Goal: Understand process/instructions: Understand process/instructions

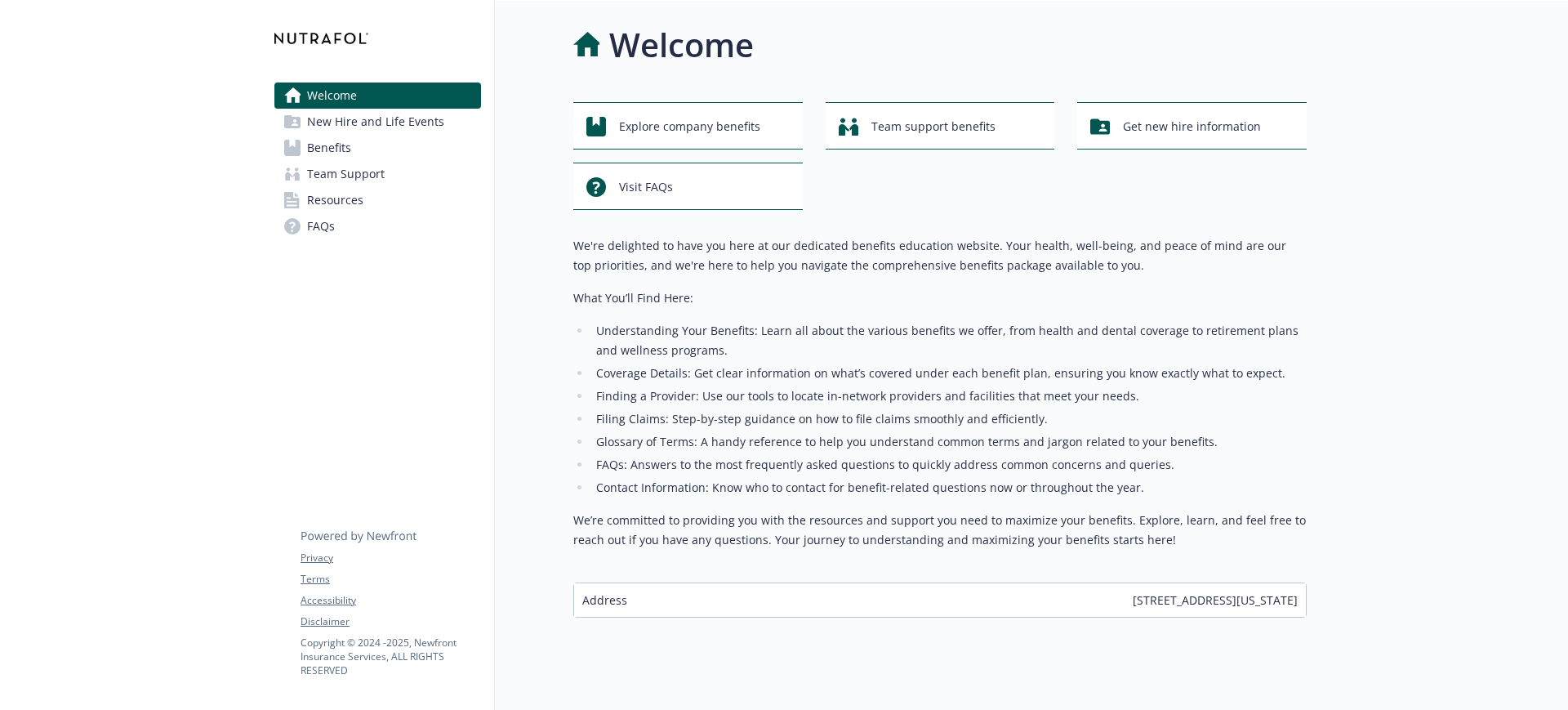
scroll to position [25, 0]
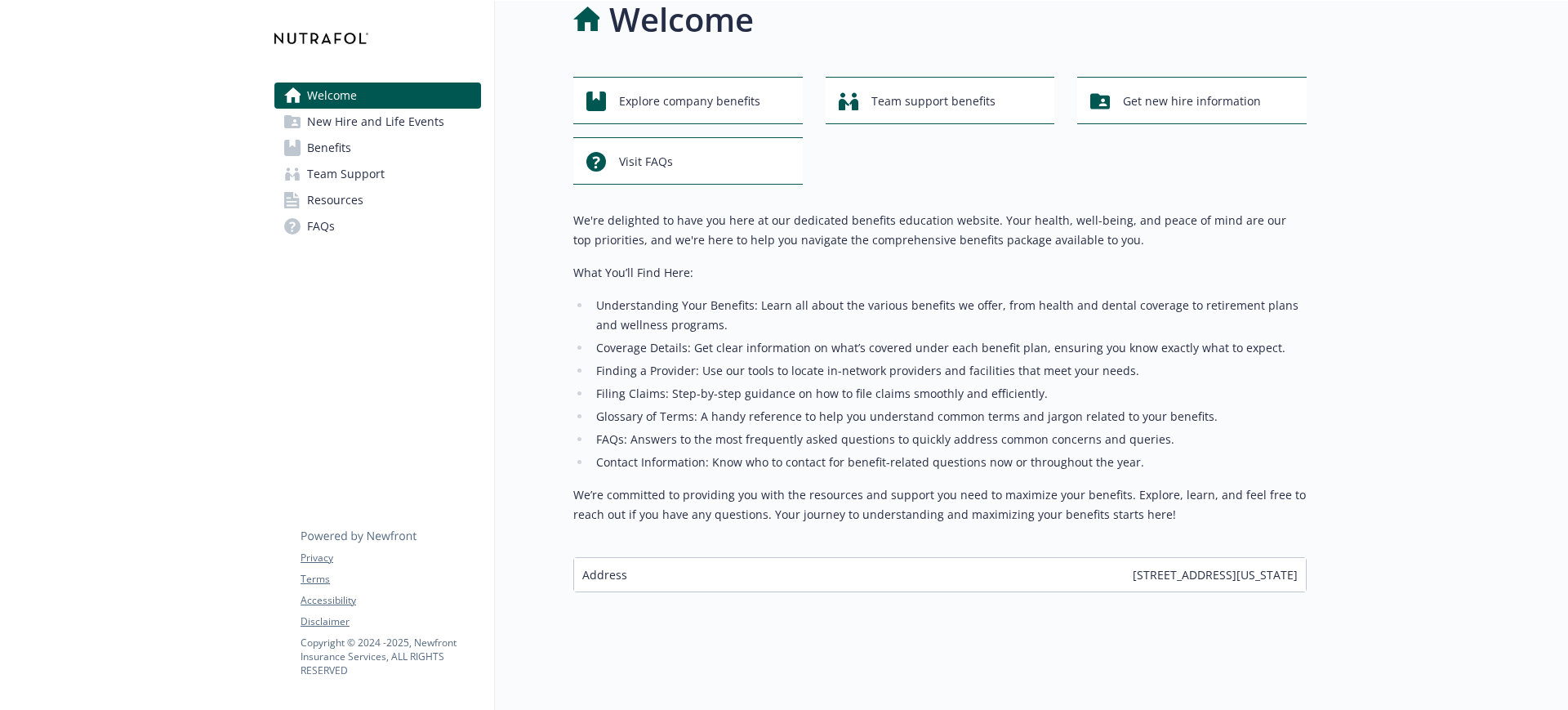
click at [341, 146] on span "Benefits" at bounding box center [329, 147] width 44 height 26
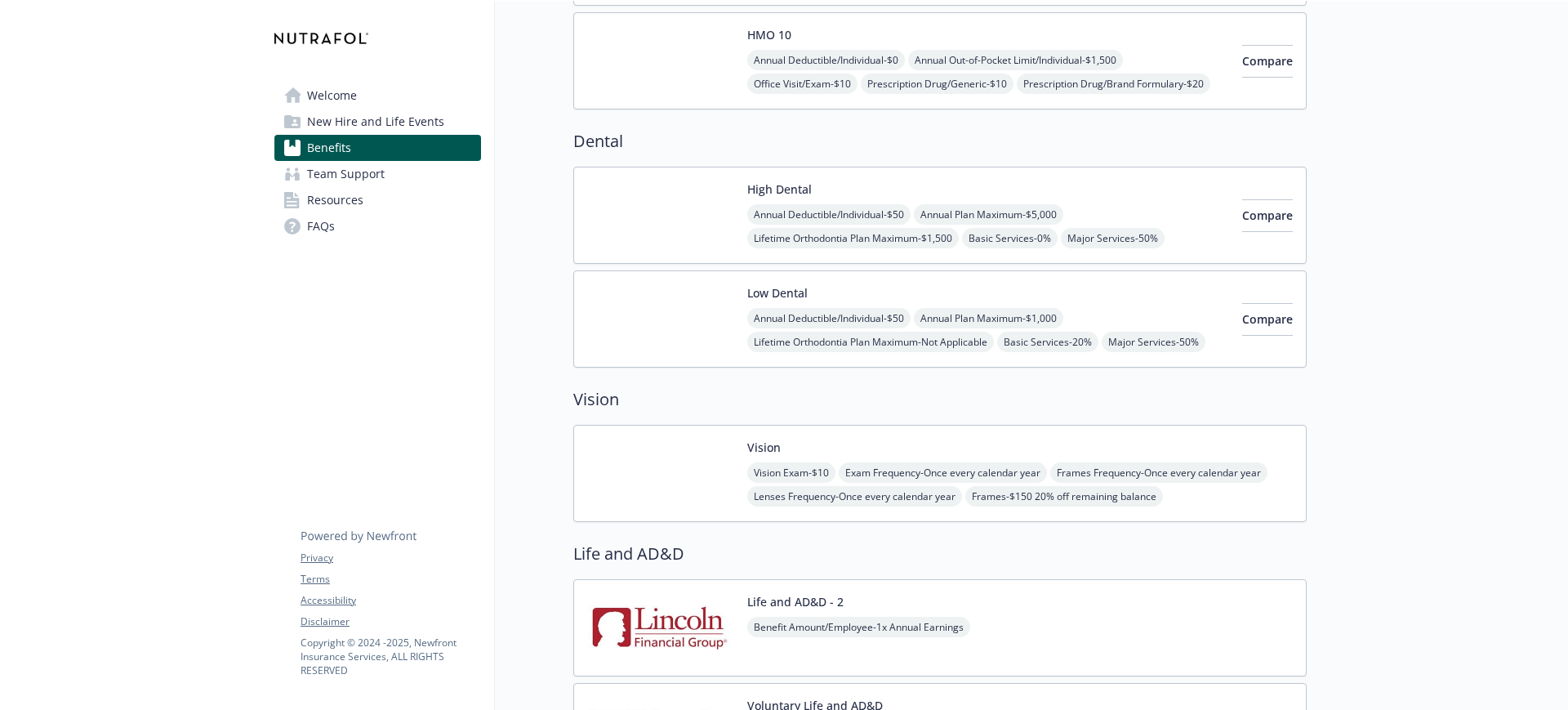
scroll to position [690, 0]
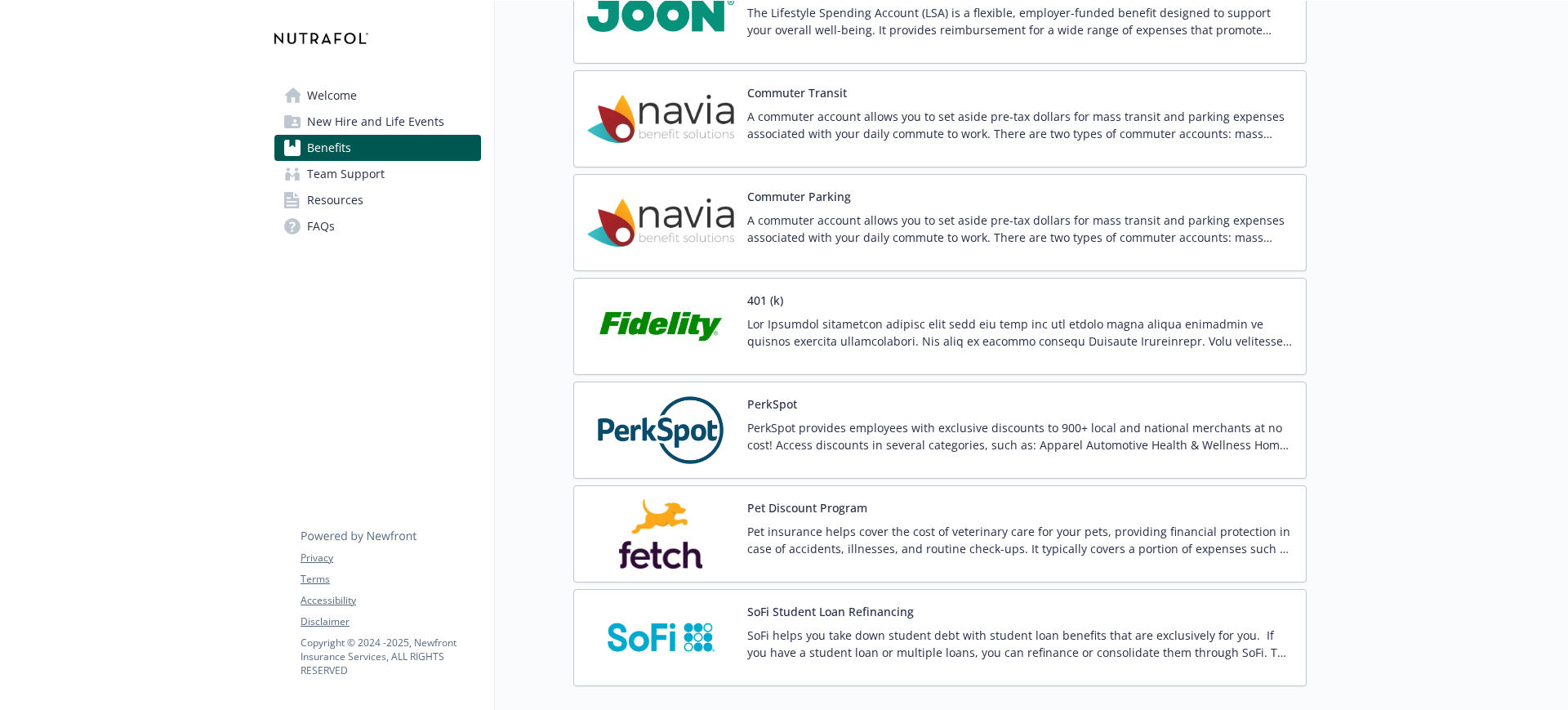
click at [918, 103] on div "Commuter Transit A commuter account allows you to set aside pre-tax dollars for…" at bounding box center [1020, 119] width 546 height 70
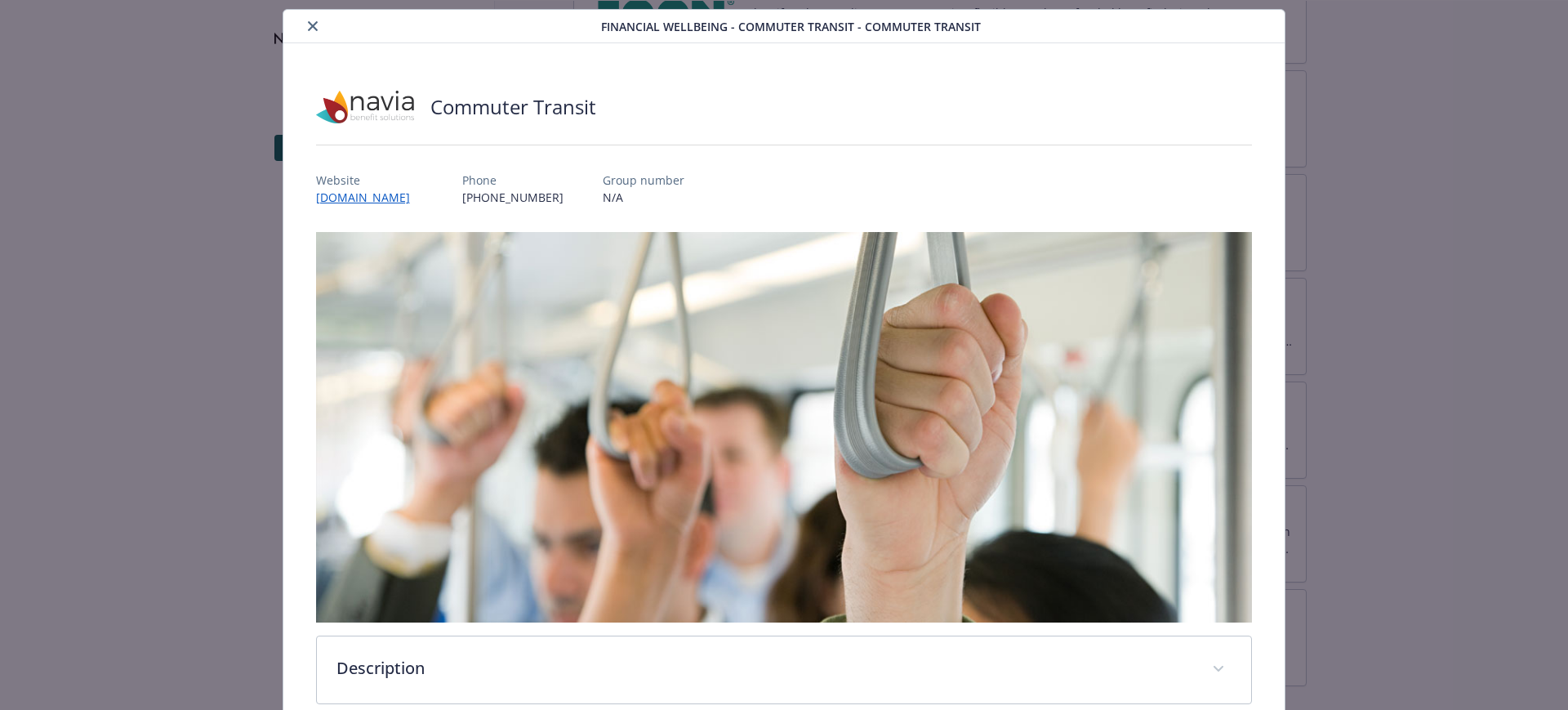
scroll to position [39, 0]
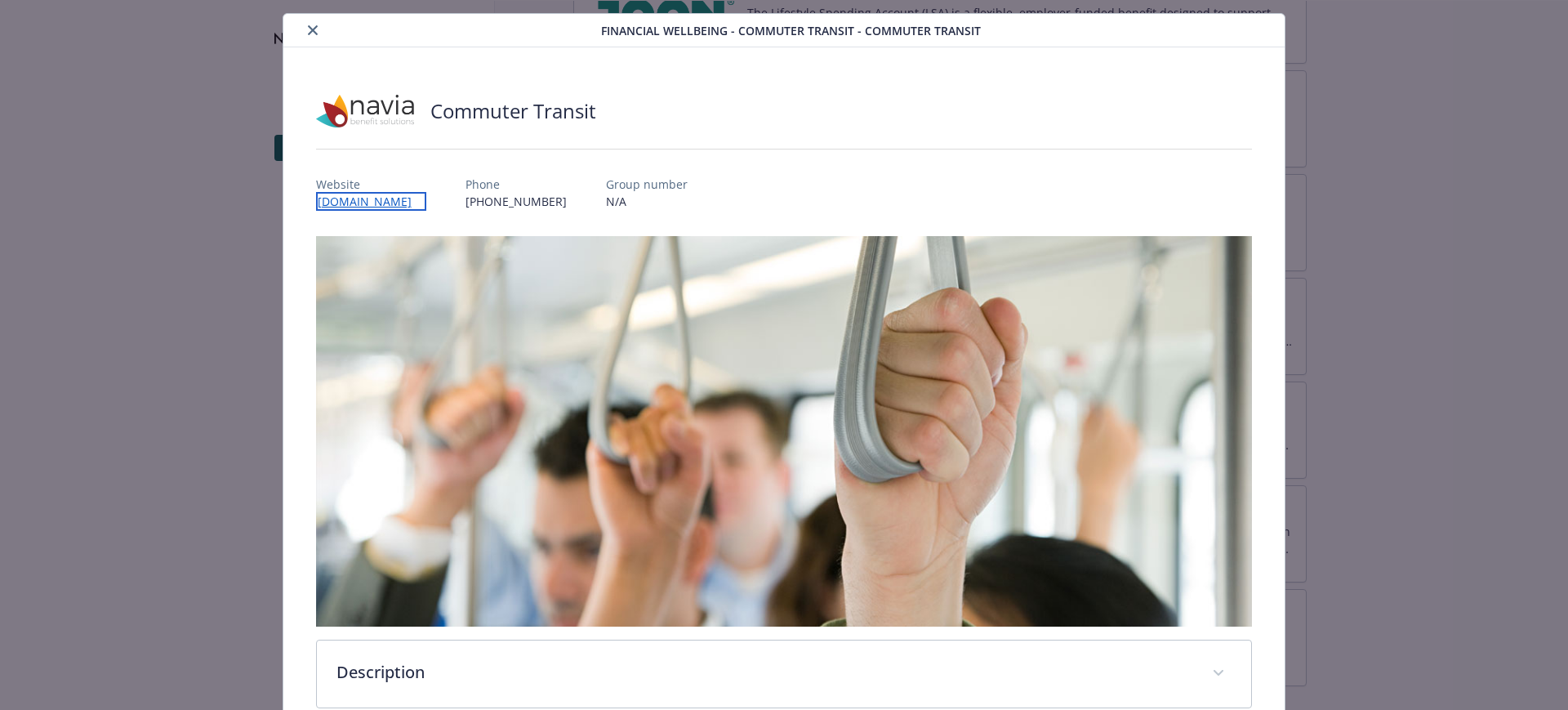
click at [389, 202] on link "[DOMAIN_NAME]" at bounding box center [371, 201] width 111 height 19
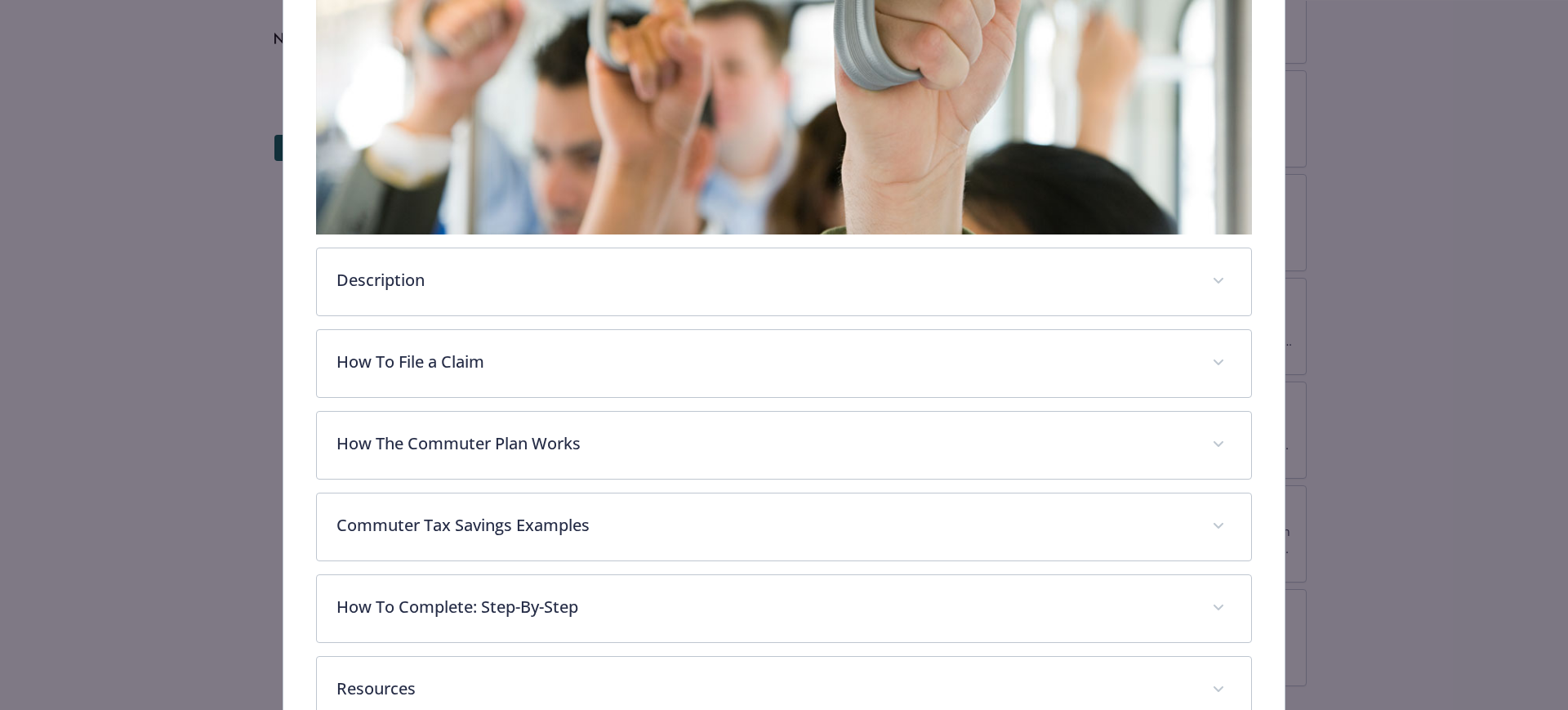
scroll to position [434, 0]
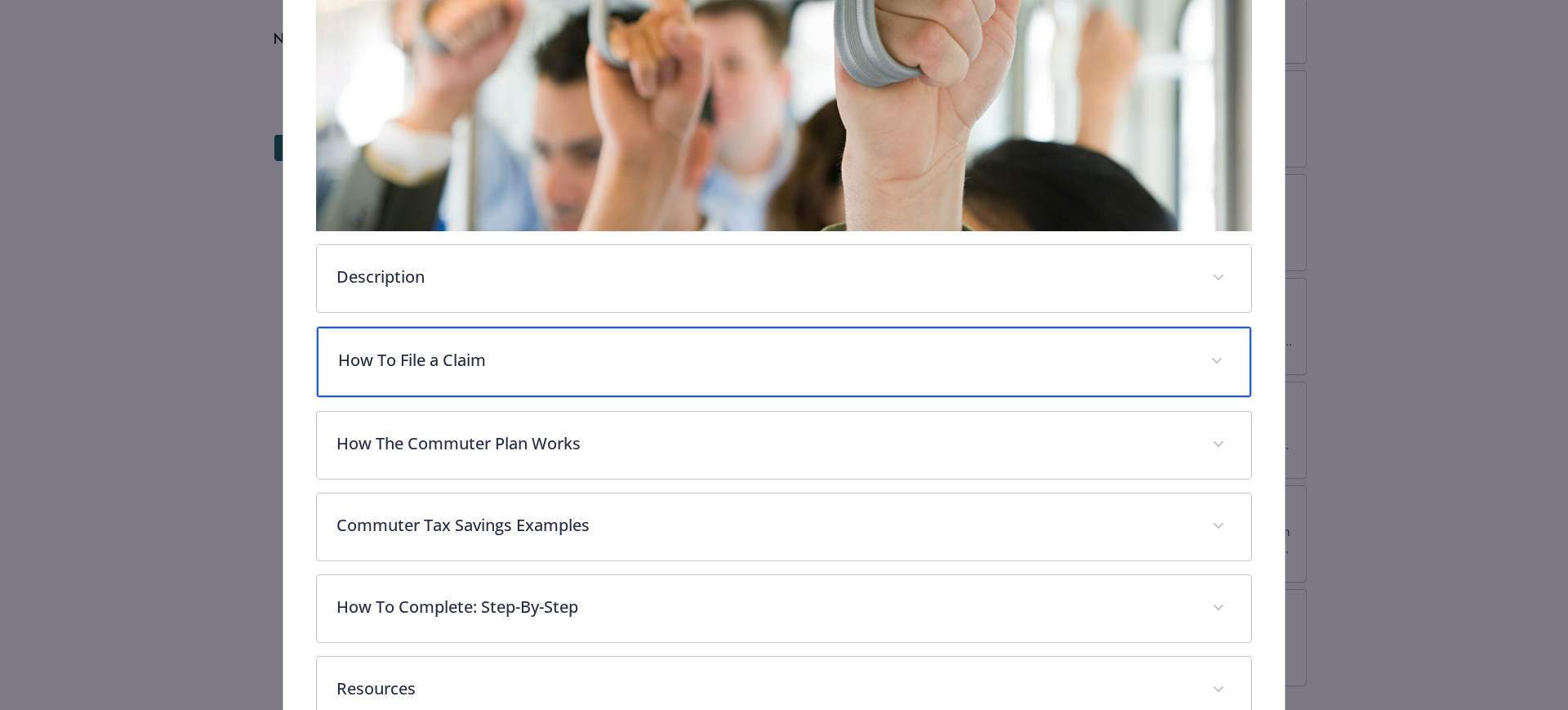
click at [406, 389] on div "How To File a Claim" at bounding box center [784, 361] width 935 height 71
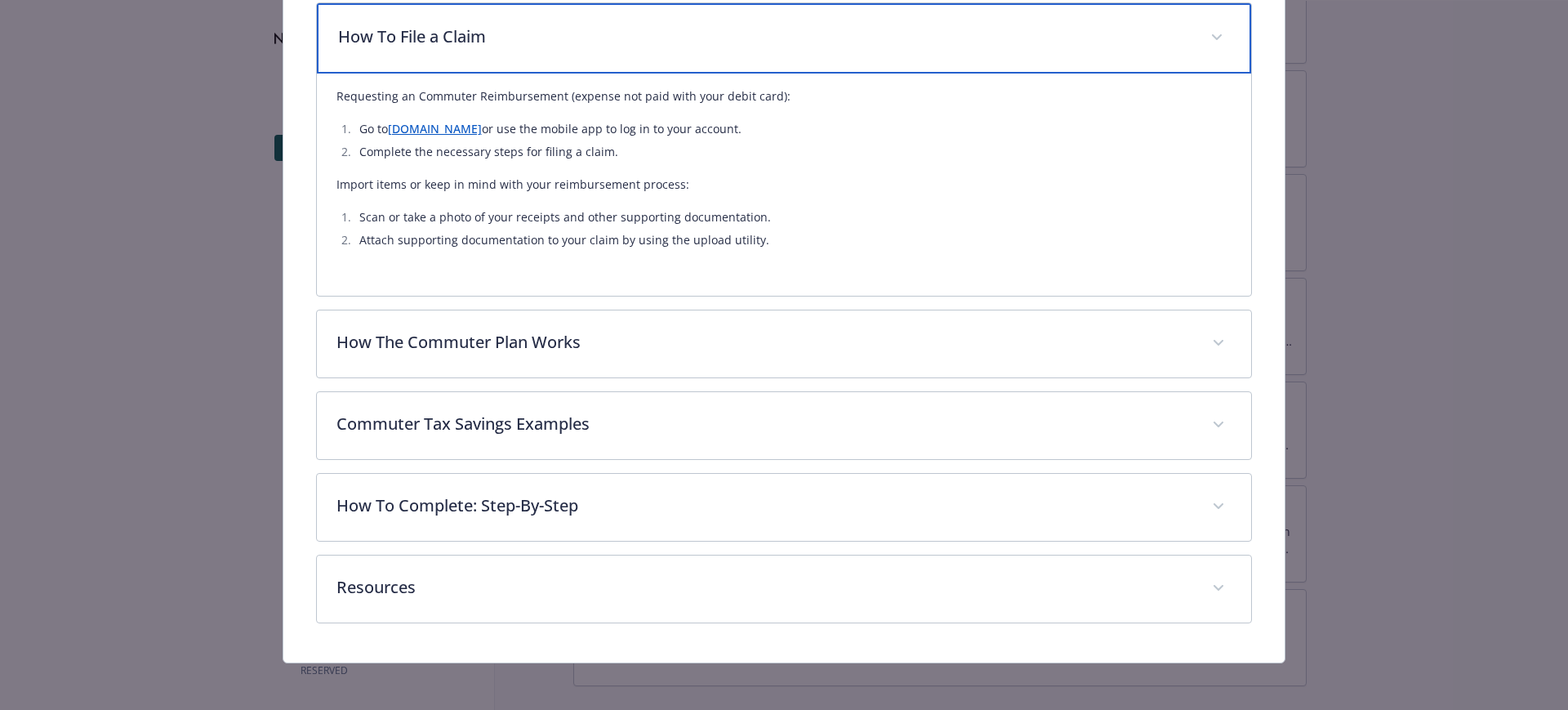
scroll to position [764, 0]
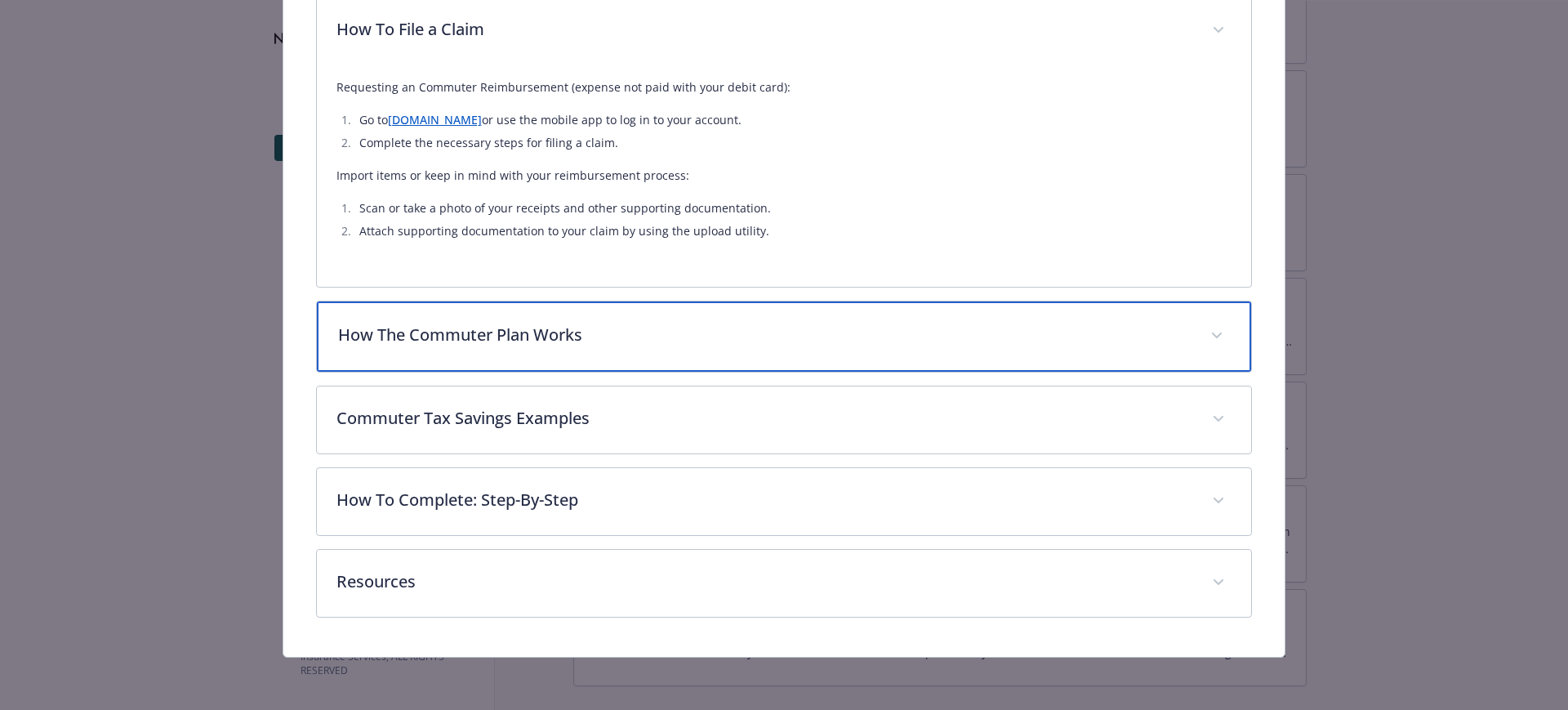
click at [396, 332] on p "How The Commuter Plan Works" at bounding box center [765, 335] width 853 height 25
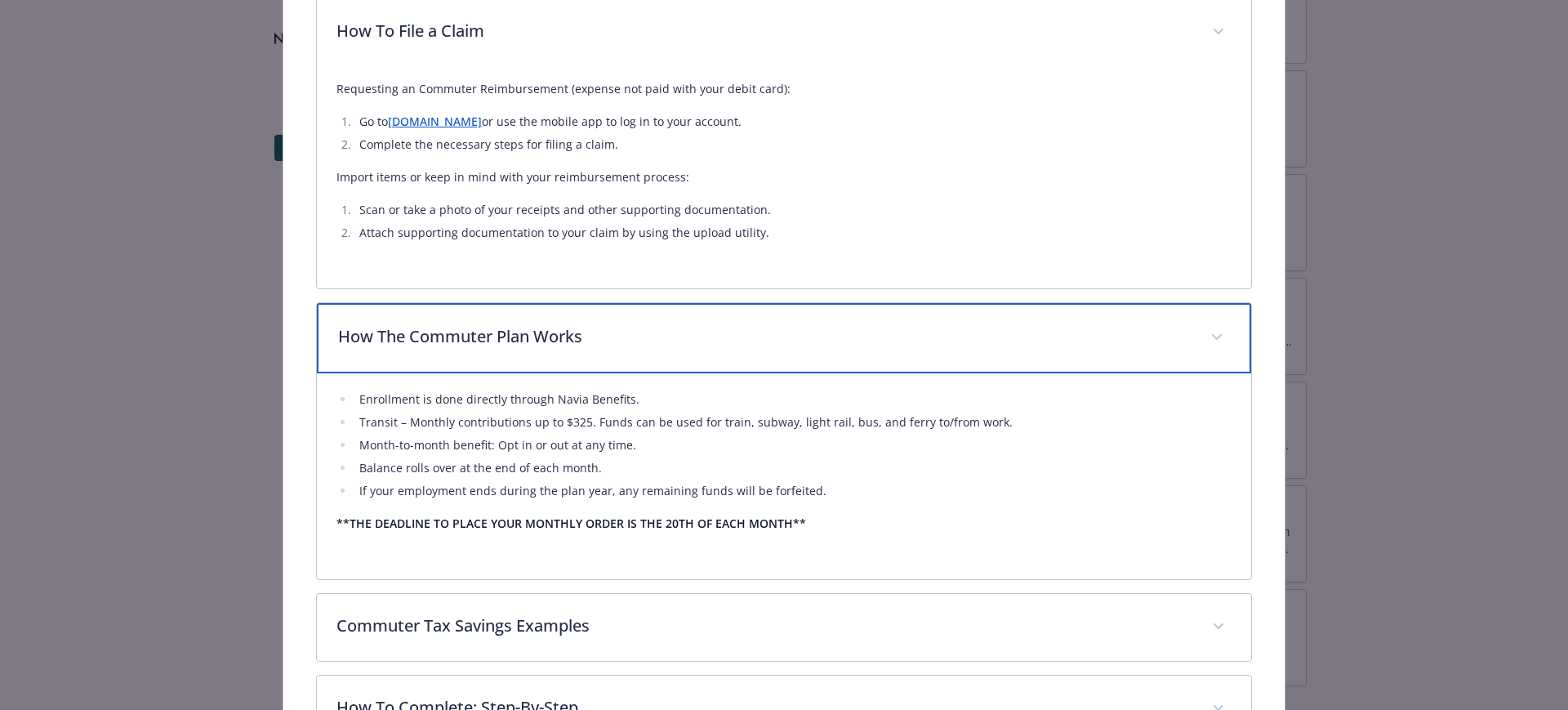
scroll to position [776, 0]
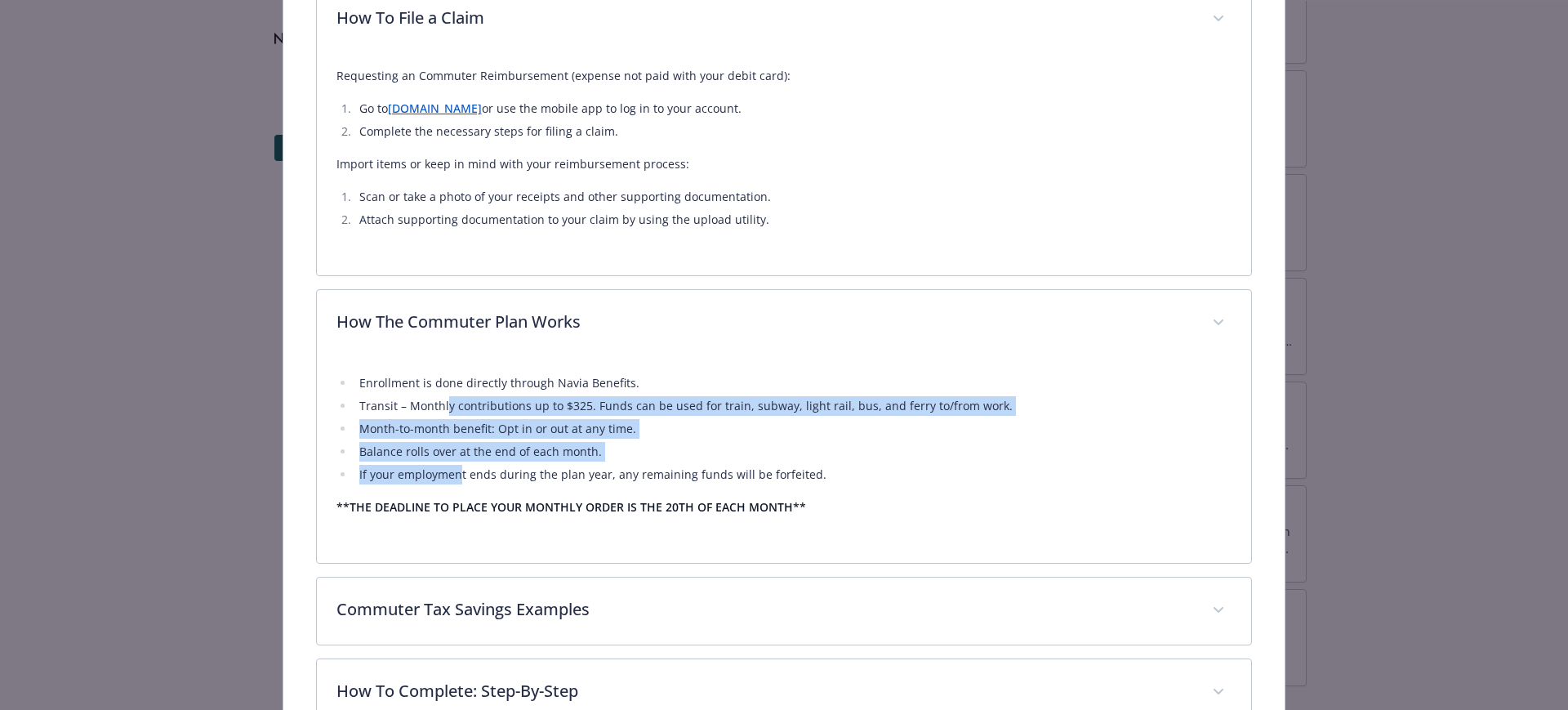
drag, startPoint x: 460, startPoint y: 480, endPoint x: 444, endPoint y: 402, distance: 79.6
click at [444, 402] on ul "Enrollment is done directly through Navia Benefits. Transit – Monthly contribut…" at bounding box center [784, 429] width 896 height 112
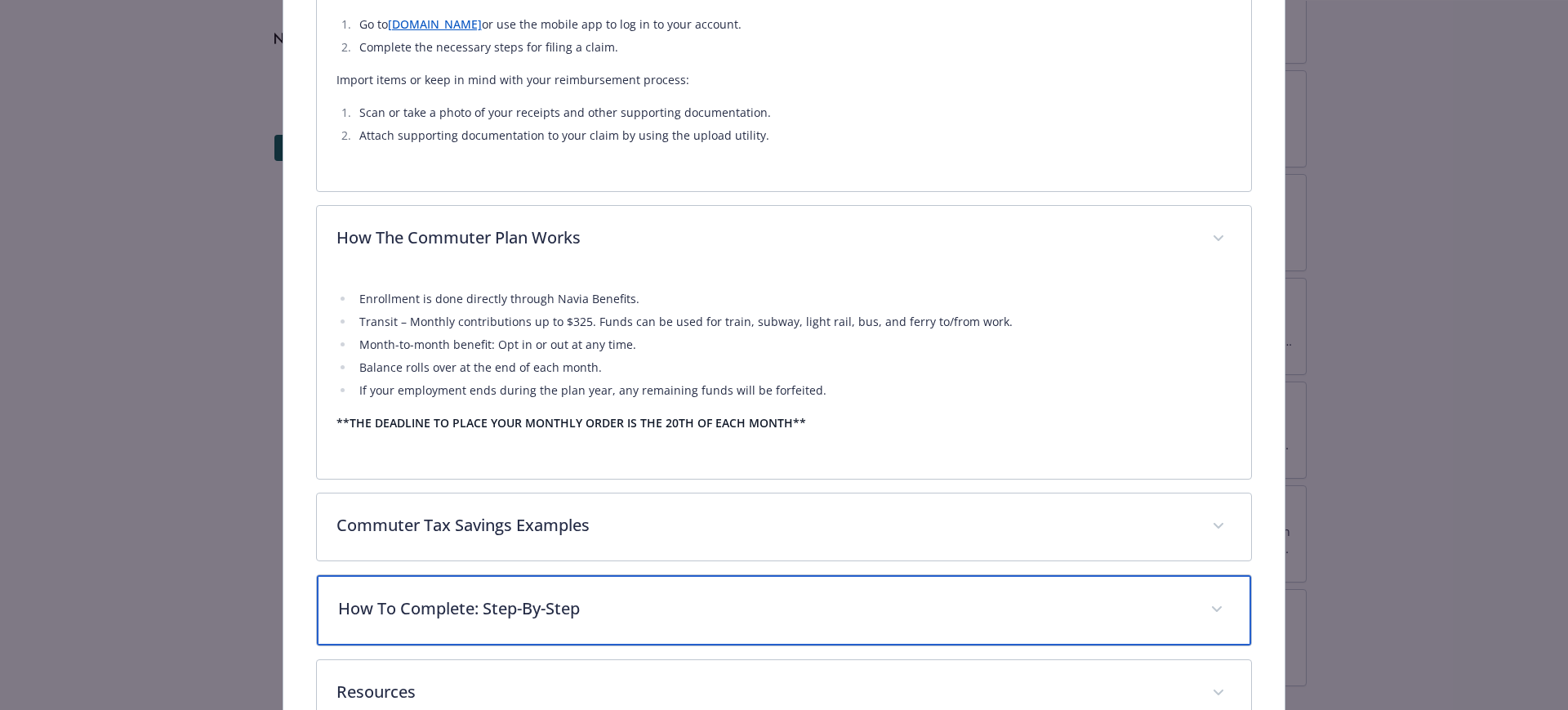
click at [560, 615] on p "How To Complete: Step-By-Step" at bounding box center [765, 608] width 853 height 25
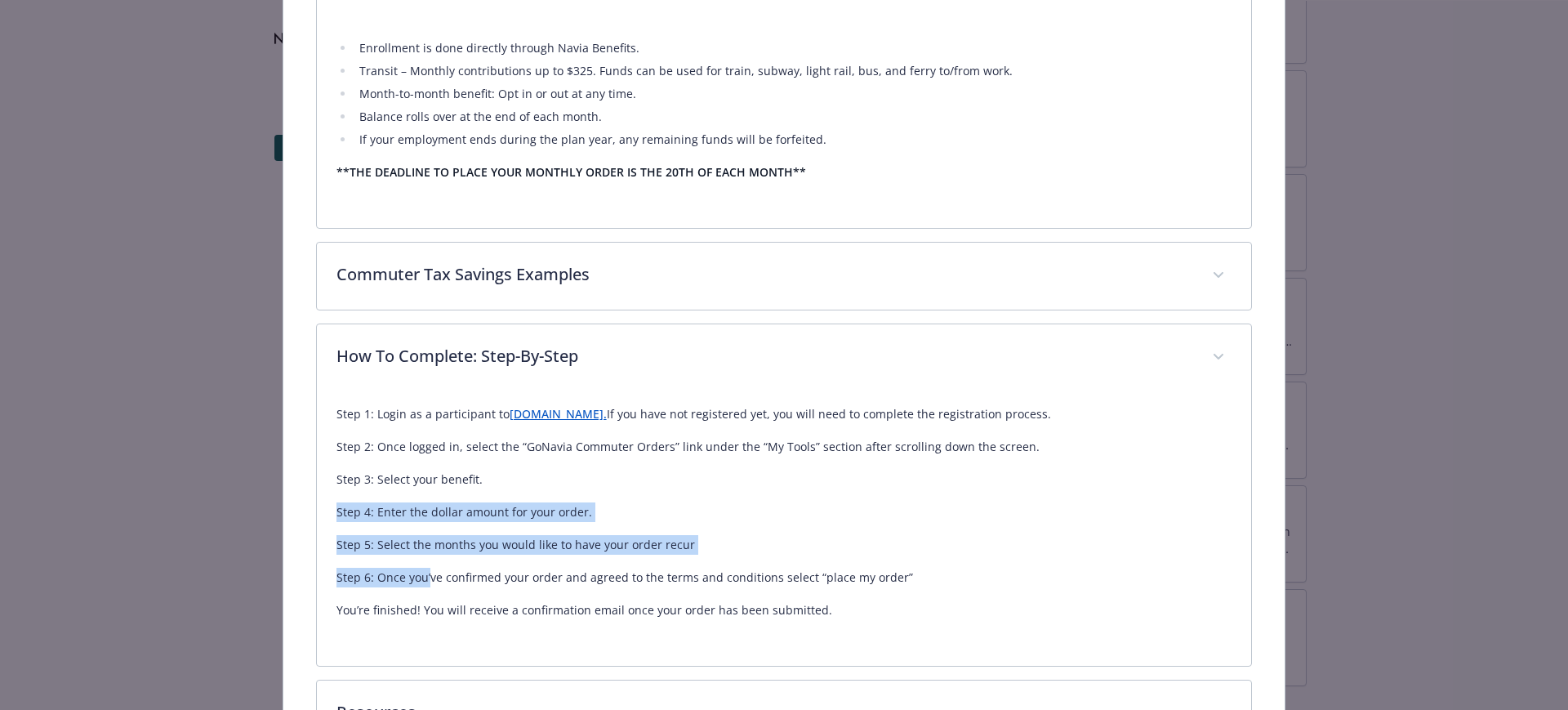
scroll to position [1108, 0]
drag, startPoint x: 429, startPoint y: 576, endPoint x: 803, endPoint y: 470, distance: 388.7
click at [803, 470] on div "Step 1: Login as a participant to [DOMAIN_NAME]. If you have not registered yet…" at bounding box center [784, 514] width 896 height 216
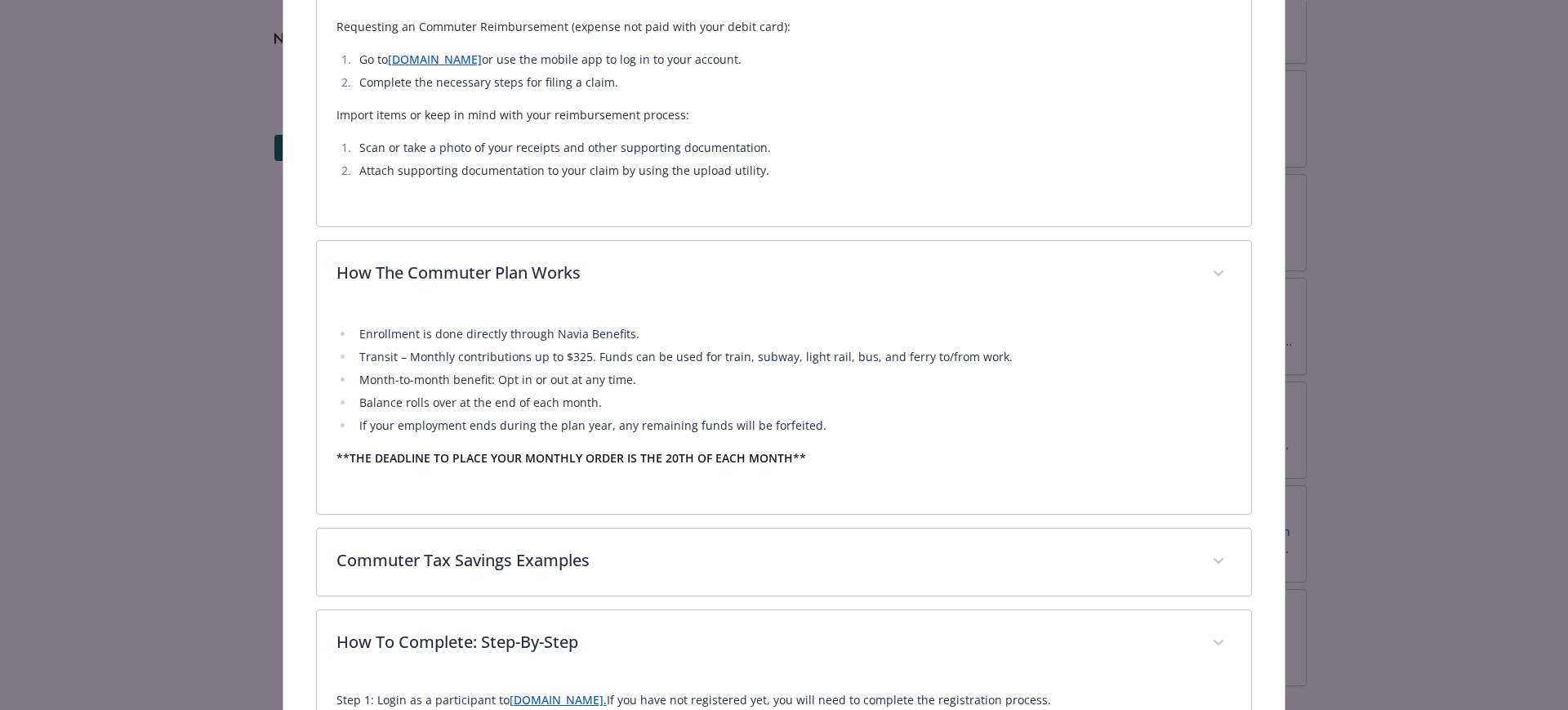
scroll to position [799, 0]
